Goal: Task Accomplishment & Management: Use online tool/utility

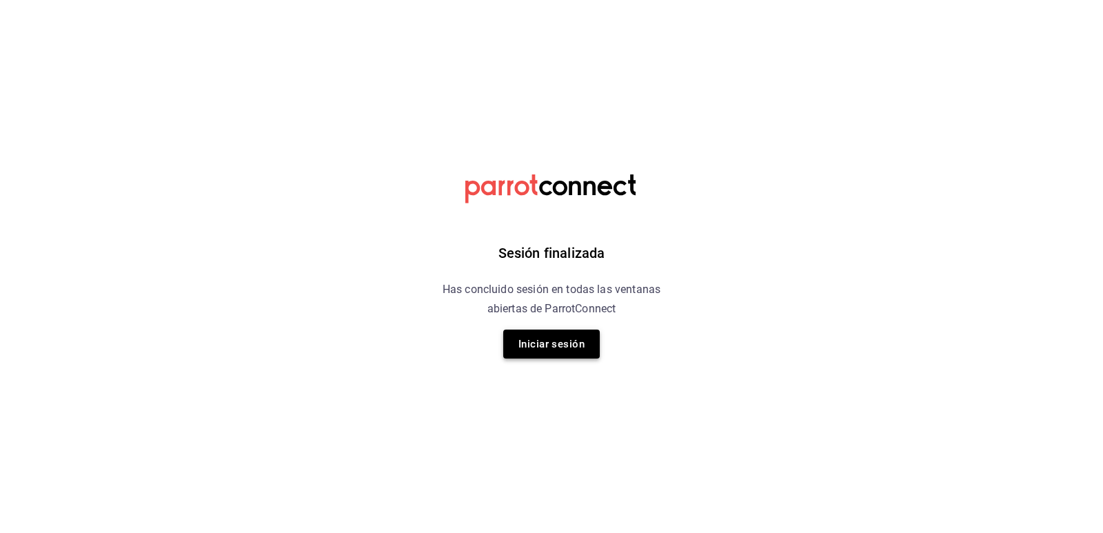
click at [580, 348] on button "Iniciar sesión" at bounding box center [551, 344] width 97 height 29
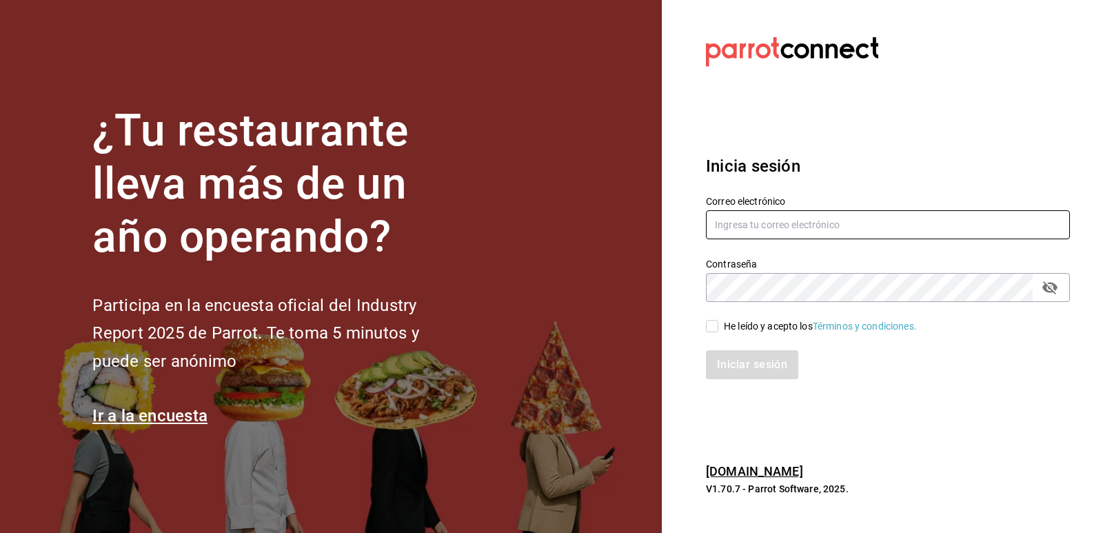
type input "animal.masaryk@grupocosteno.com"
click at [716, 326] on input "He leído y acepto los Términos y condiciones." at bounding box center [712, 326] width 12 height 12
checkbox input "true"
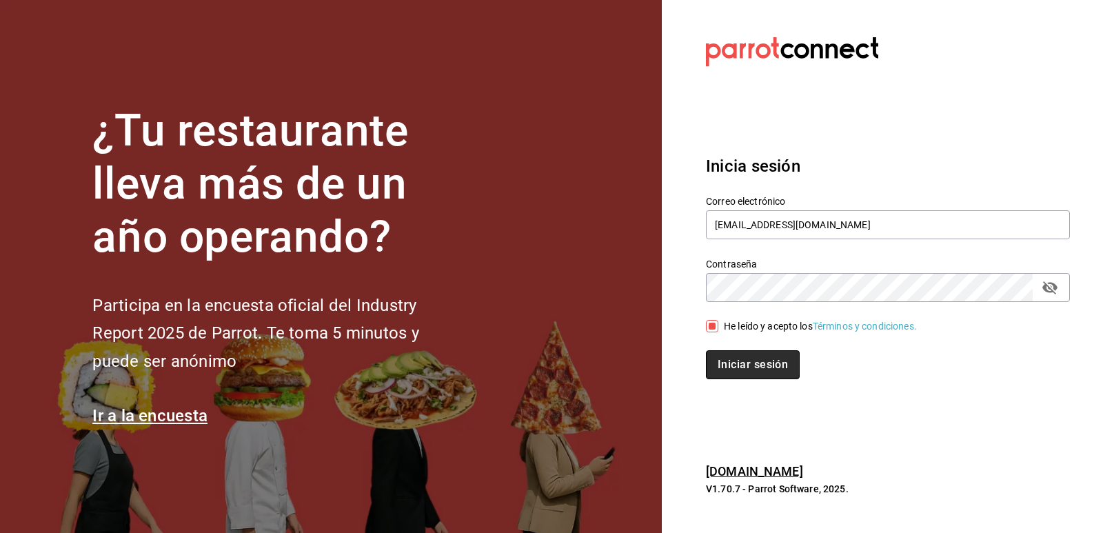
click at [739, 366] on button "Iniciar sesión" at bounding box center [753, 364] width 94 height 29
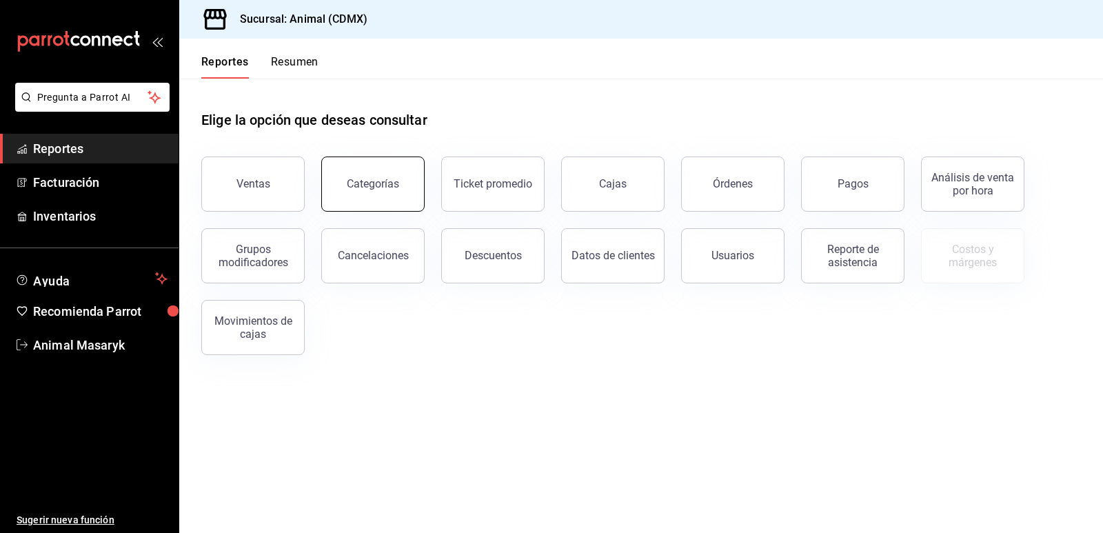
click at [404, 195] on button "Categorías" at bounding box center [372, 184] width 103 height 55
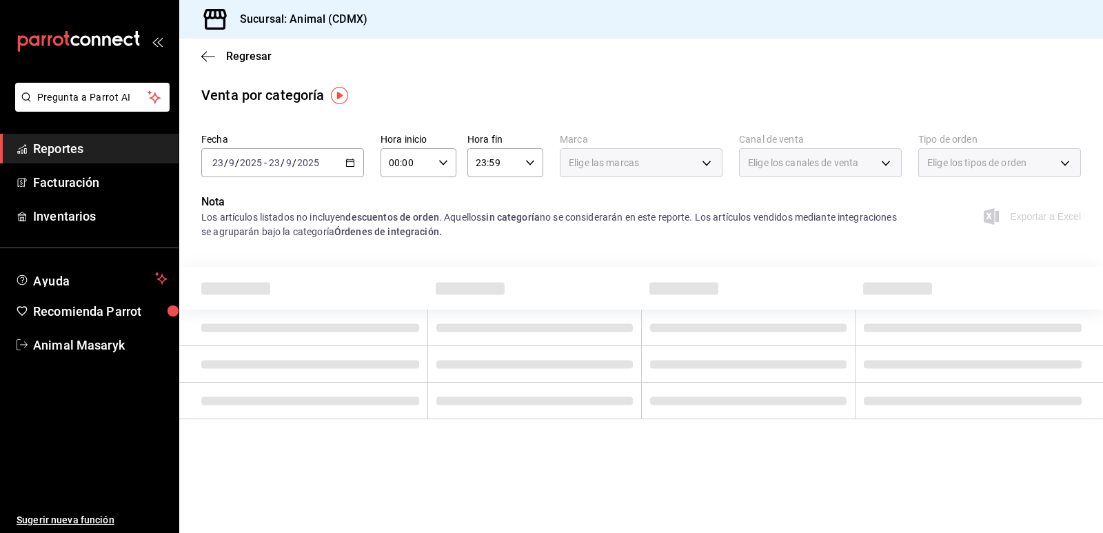
click at [348, 157] on div "[DATE] [DATE] - [DATE] [DATE]" at bounding box center [282, 162] width 163 height 29
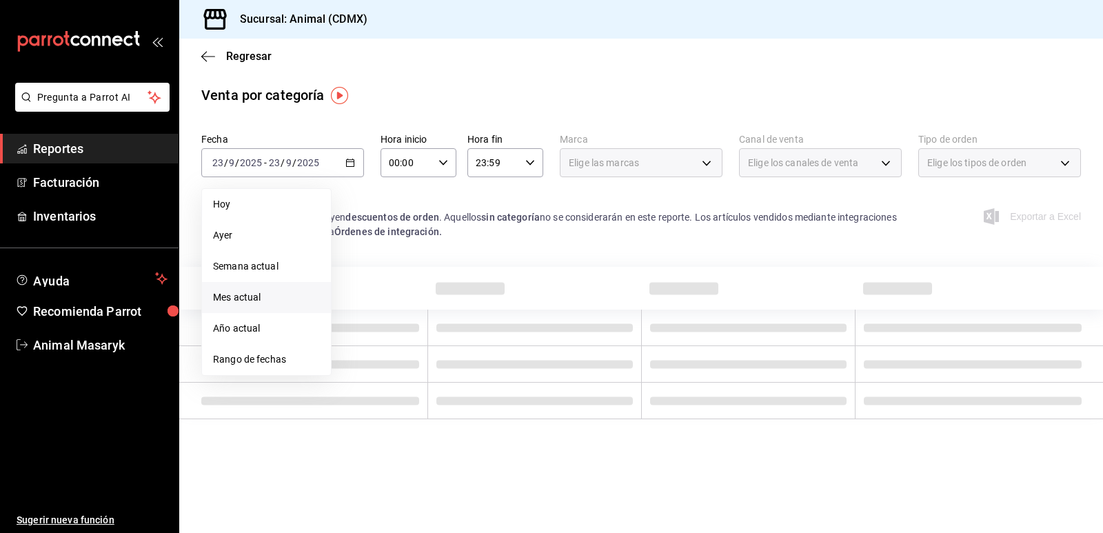
click at [277, 298] on span "Mes actual" at bounding box center [266, 297] width 107 height 14
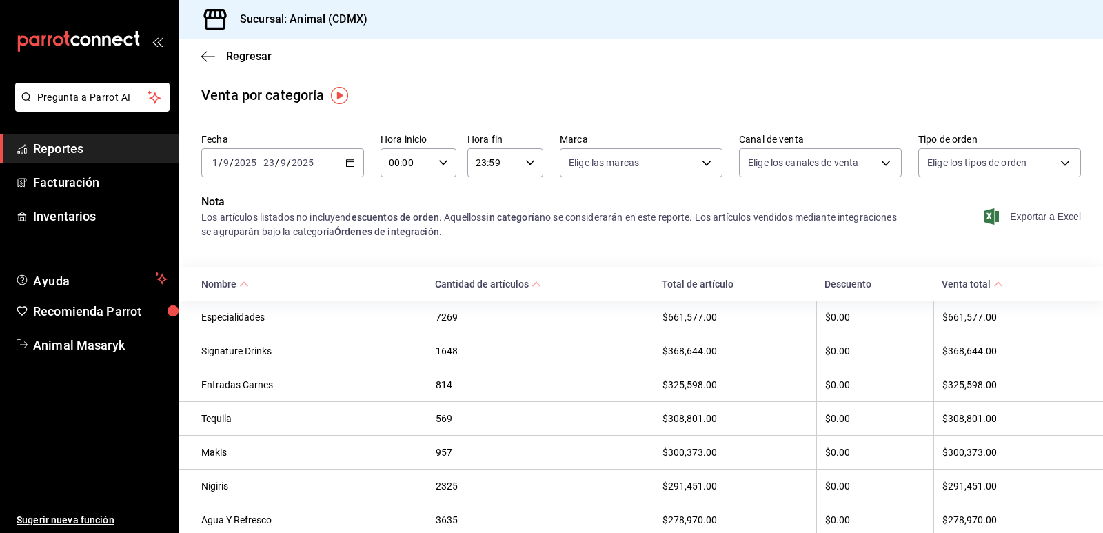
click at [1036, 219] on span "Exportar a Excel" at bounding box center [1034, 216] width 94 height 17
